Goal: Task Accomplishment & Management: Complete application form

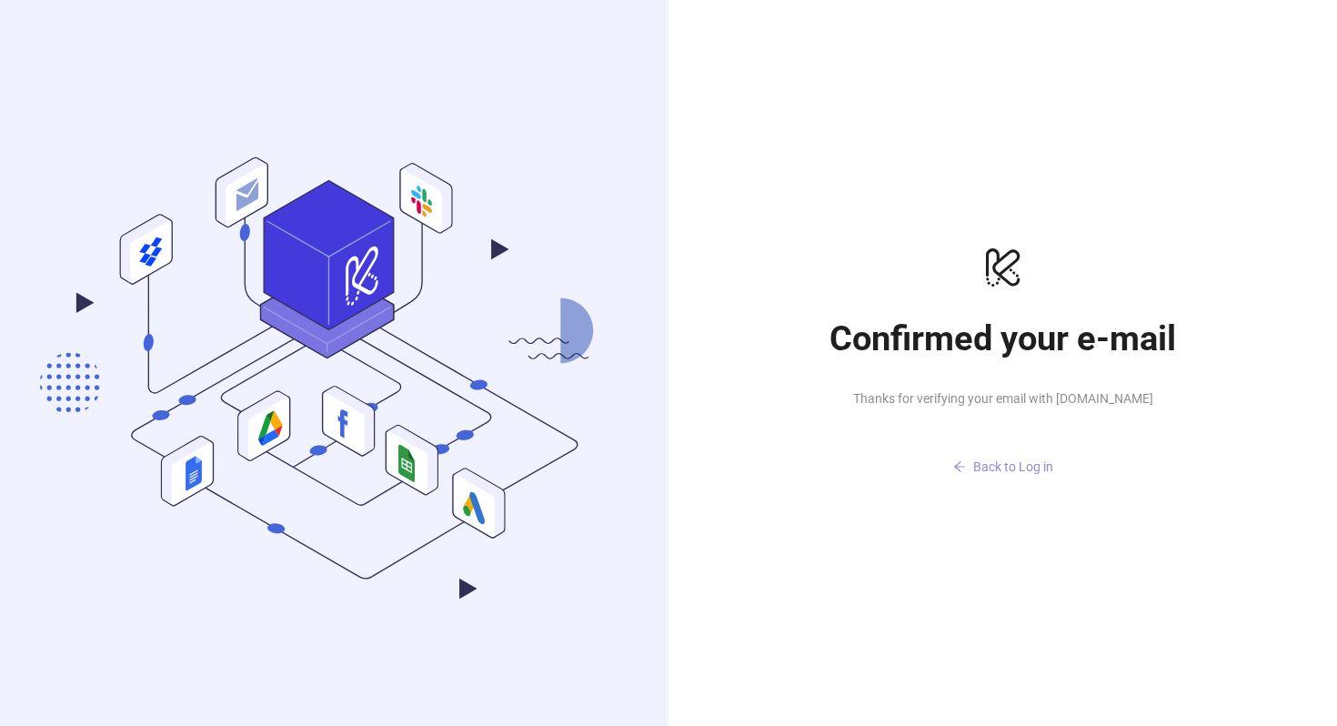
click at [964, 462] on icon "arrow-left" at bounding box center [959, 466] width 13 height 13
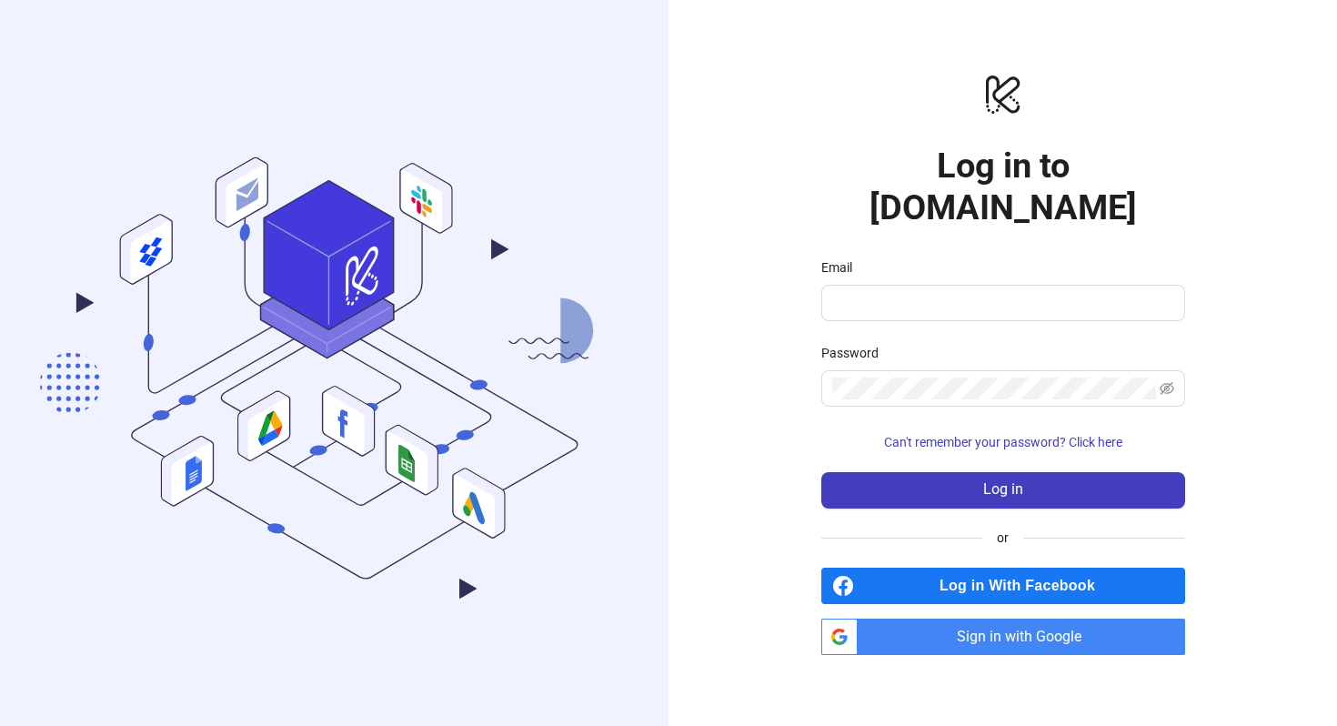
click at [957, 619] on span "Sign in with Google" at bounding box center [1025, 637] width 320 height 36
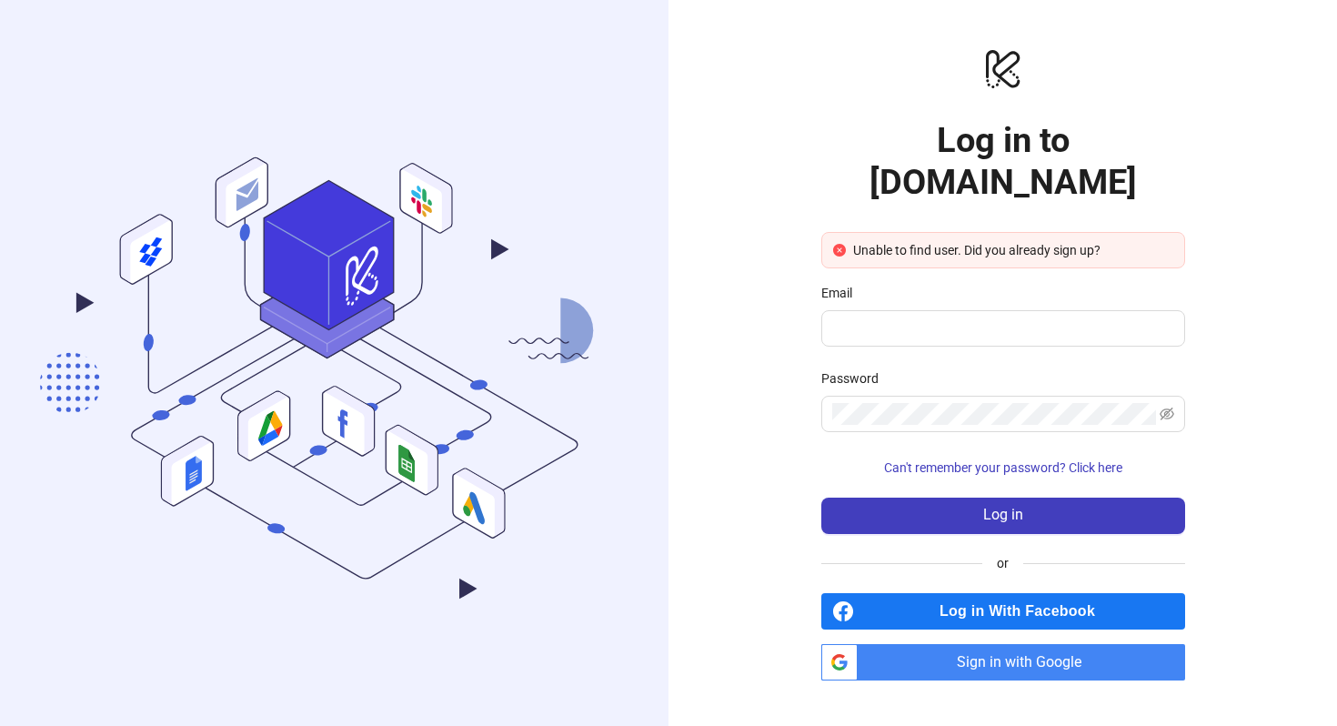
click at [945, 644] on span "Sign in with Google" at bounding box center [1025, 662] width 320 height 36
click at [878, 310] on span at bounding box center [1003, 328] width 364 height 36
